Goal: Task Accomplishment & Management: Use online tool/utility

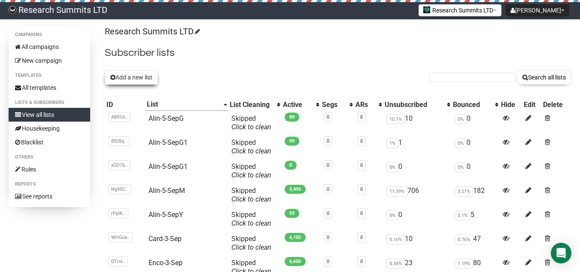
click at [133, 79] on button "Add a new list" at bounding box center [131, 77] width 53 height 15
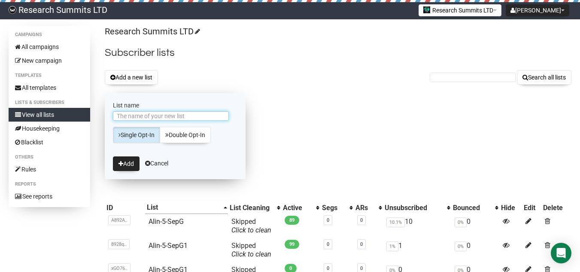
click at [155, 114] on input "List name" at bounding box center [171, 115] width 116 height 9
type input "Oste-5-Sep"
click at [128, 164] on button "Add" at bounding box center [126, 163] width 27 height 15
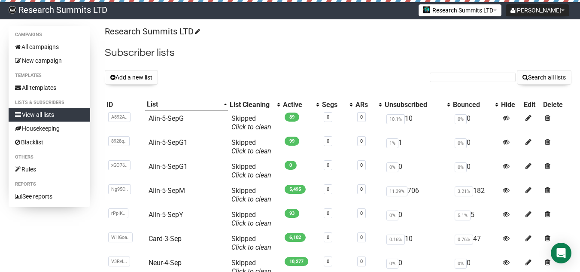
click at [224, 103] on th "List" at bounding box center [186, 104] width 82 height 12
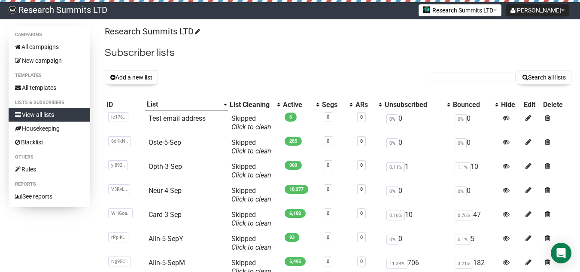
click at [224, 103] on th "List" at bounding box center [186, 104] width 82 height 12
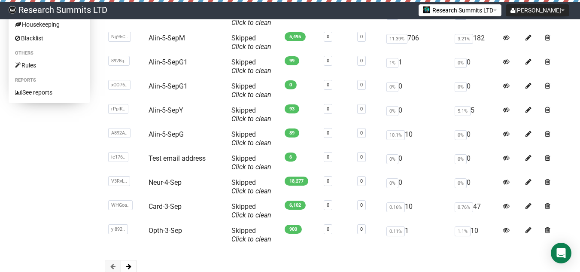
scroll to position [31, 0]
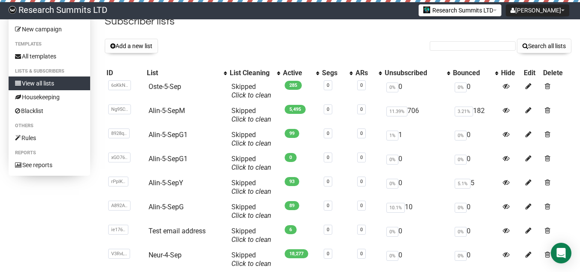
click at [218, 71] on div "List" at bounding box center [183, 73] width 72 height 9
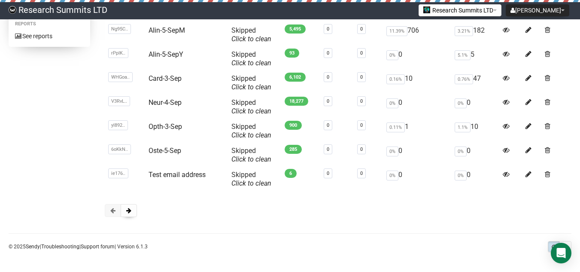
scroll to position [0, 0]
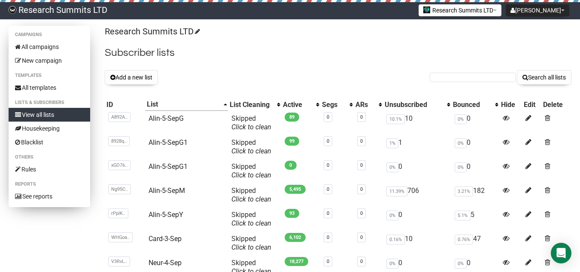
click at [44, 112] on link "View all lists" at bounding box center [50, 115] width 82 height 14
click at [228, 102] on th "List Cleaning" at bounding box center [254, 104] width 53 height 12
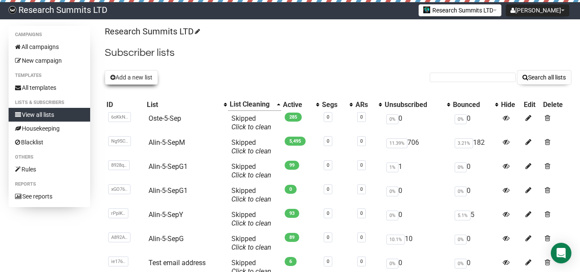
click at [113, 74] on icon at bounding box center [112, 77] width 5 height 6
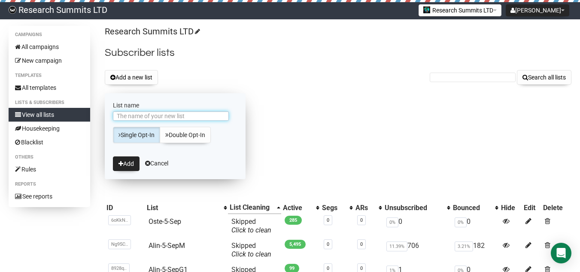
click at [133, 116] on input "List name" at bounding box center [171, 115] width 116 height 9
type input "Surg-5-Sep"
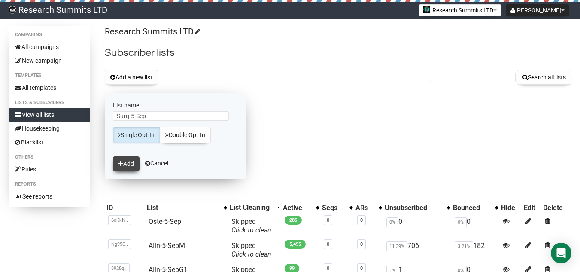
click at [131, 163] on button "Add" at bounding box center [126, 163] width 27 height 15
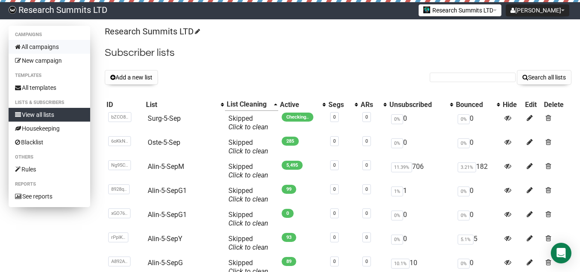
click at [50, 46] on link "All campaigns" at bounding box center [50, 47] width 82 height 14
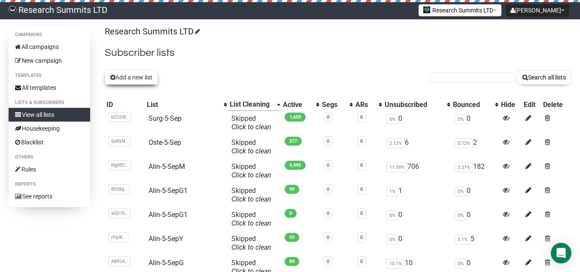
click at [140, 80] on button "Add a new list" at bounding box center [131, 77] width 53 height 15
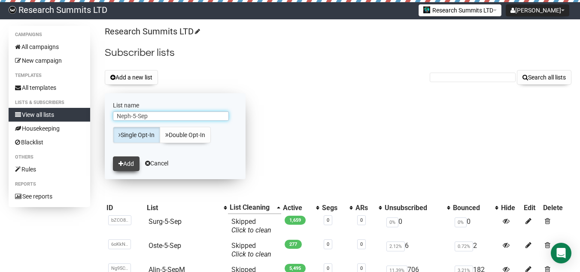
type input "Neph-5-Sep"
click at [125, 166] on button "Add" at bounding box center [126, 163] width 27 height 15
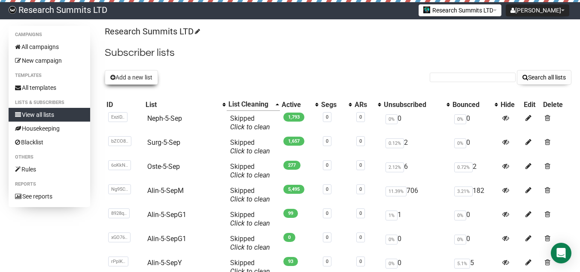
click at [143, 78] on button "Add a new list" at bounding box center [131, 77] width 53 height 15
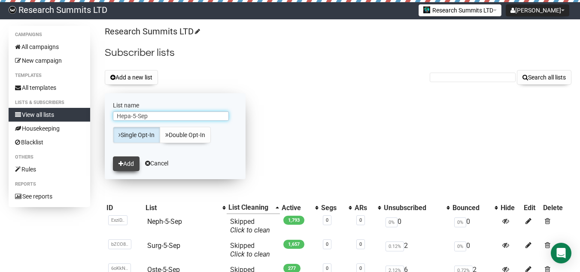
type input "Hepa-5-Sep"
click at [130, 159] on button "Add" at bounding box center [126, 163] width 27 height 15
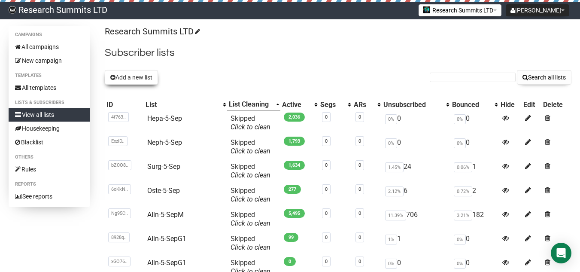
click at [129, 80] on button "Add a new list" at bounding box center [131, 77] width 53 height 15
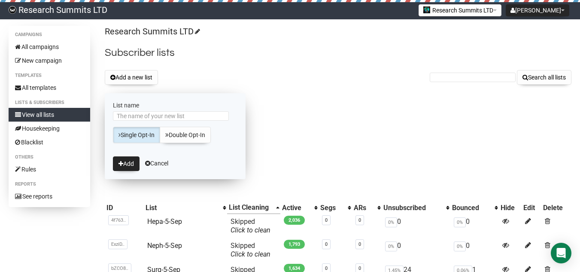
click at [149, 121] on div at bounding box center [175, 117] width 125 height 13
click at [152, 116] on input "List name" at bounding box center [171, 115] width 116 height 9
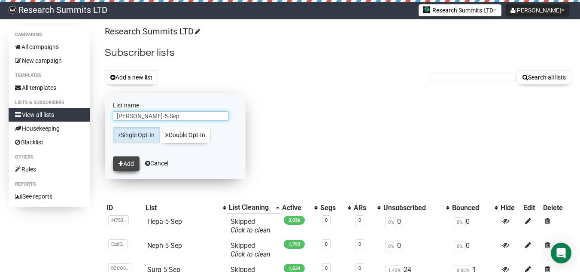
type input "[PERSON_NAME]-5-Sep"
click at [123, 161] on icon "submit" at bounding box center [120, 164] width 5 height 6
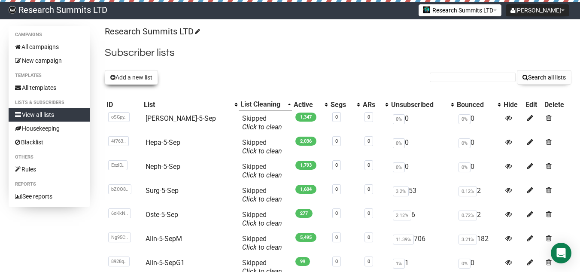
click at [128, 75] on button "Add a new list" at bounding box center [131, 77] width 53 height 15
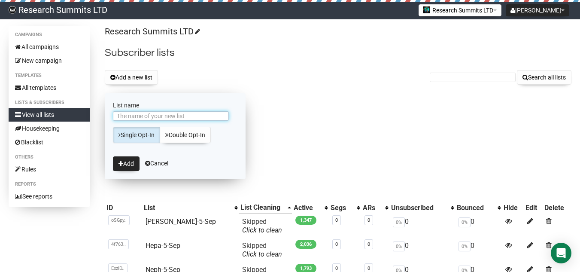
click at [151, 114] on input "List name" at bounding box center [171, 115] width 116 height 9
type input "ENT&-5-Sep"
click at [127, 165] on button "Add" at bounding box center [126, 163] width 27 height 15
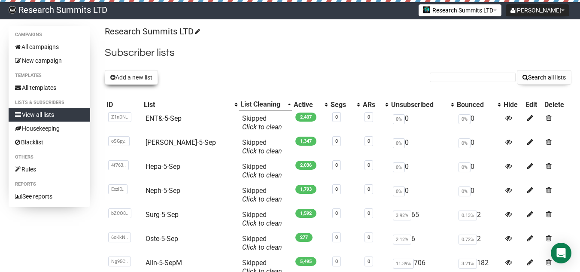
click at [132, 75] on button "Add a new list" at bounding box center [131, 77] width 53 height 15
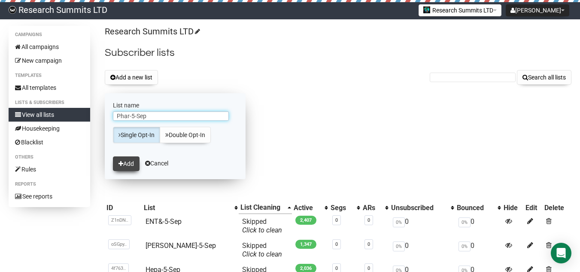
type input "Phar-5-Sep"
click at [120, 164] on icon "submit" at bounding box center [120, 164] width 5 height 6
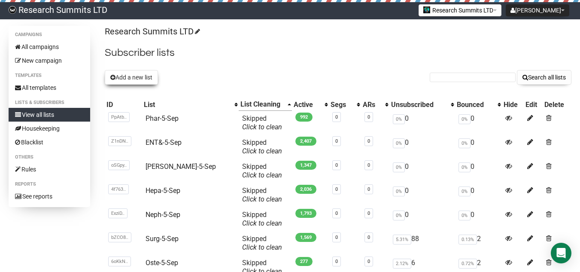
click at [143, 79] on button "Add a new list" at bounding box center [131, 77] width 53 height 15
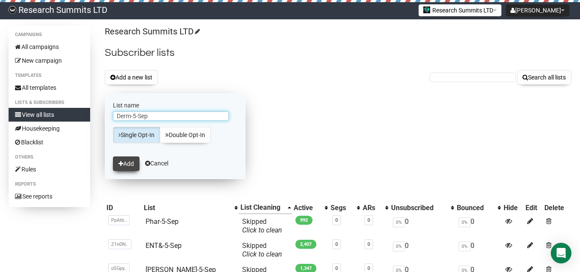
type input "Derm-5-Sep"
click at [127, 163] on button "Add" at bounding box center [126, 163] width 27 height 15
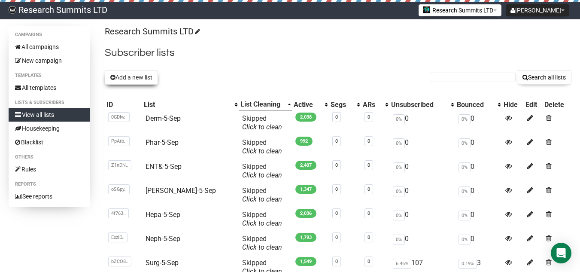
click at [138, 75] on button "Add a new list" at bounding box center [131, 77] width 53 height 15
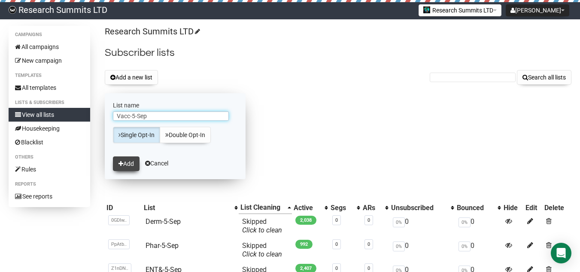
type input "Vacc-5-Sep"
click at [134, 161] on button "Add" at bounding box center [126, 163] width 27 height 15
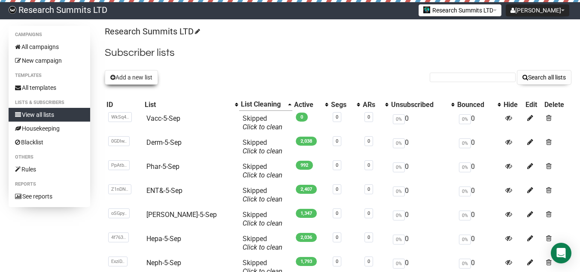
click at [119, 74] on button "Add a new list" at bounding box center [131, 77] width 53 height 15
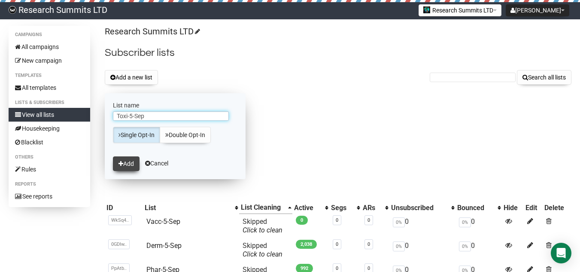
type input "Toxi-5-Sep"
click at [127, 166] on button "Add" at bounding box center [126, 163] width 27 height 15
